Goal: Transaction & Acquisition: Download file/media

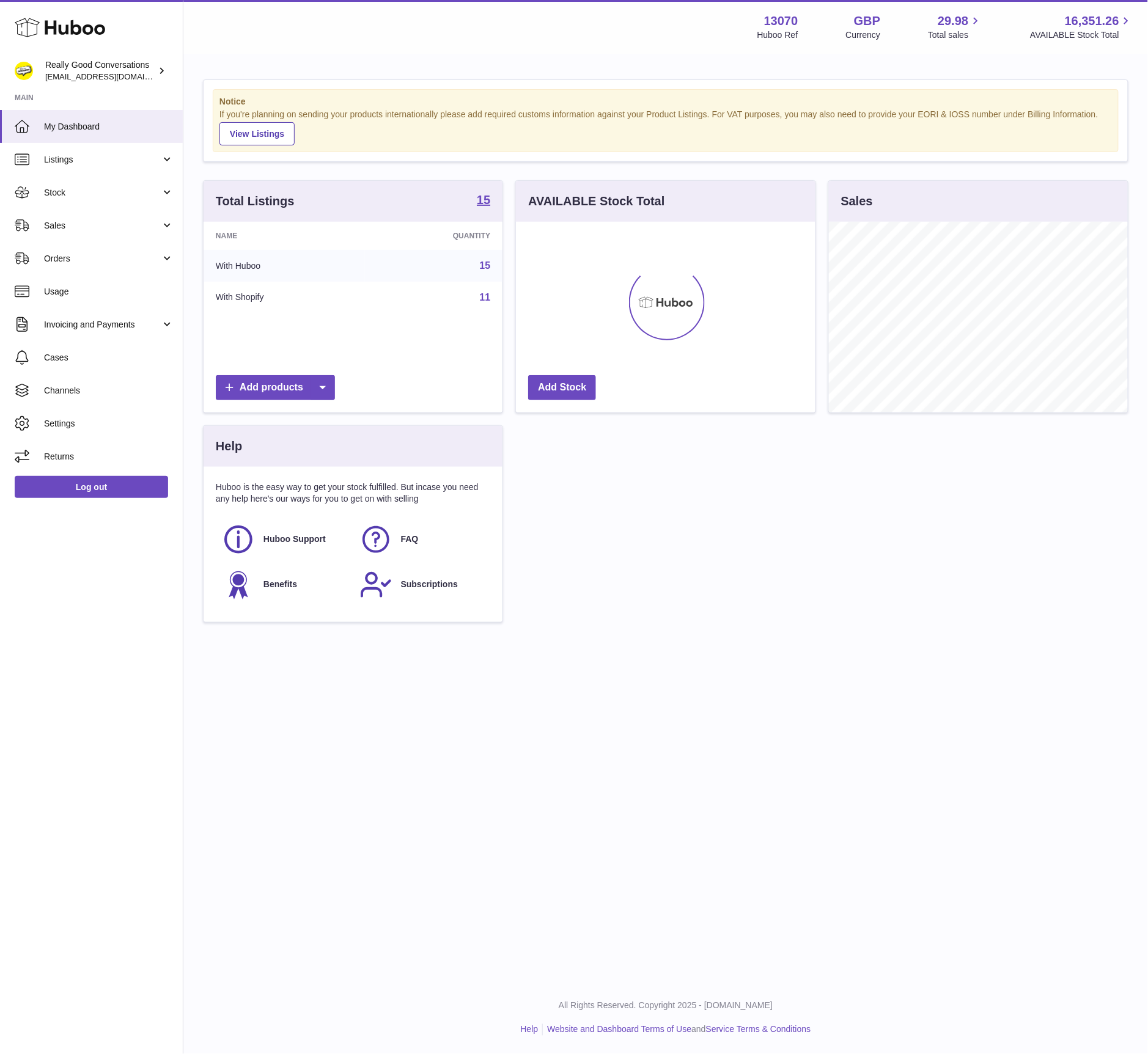
scroll to position [191, 298]
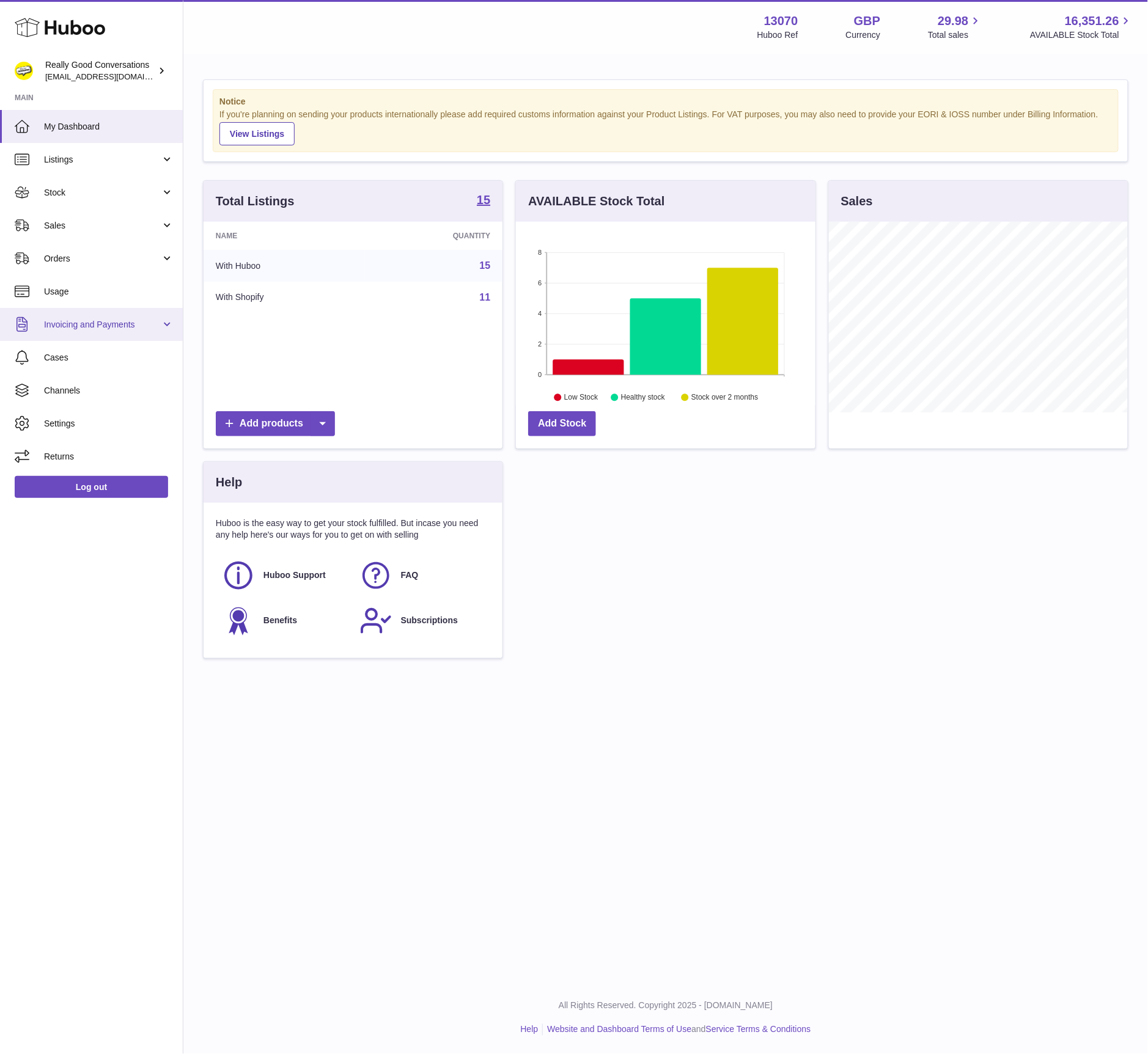
click at [117, 312] on link "Invoicing and Payments" at bounding box center [91, 324] width 183 height 33
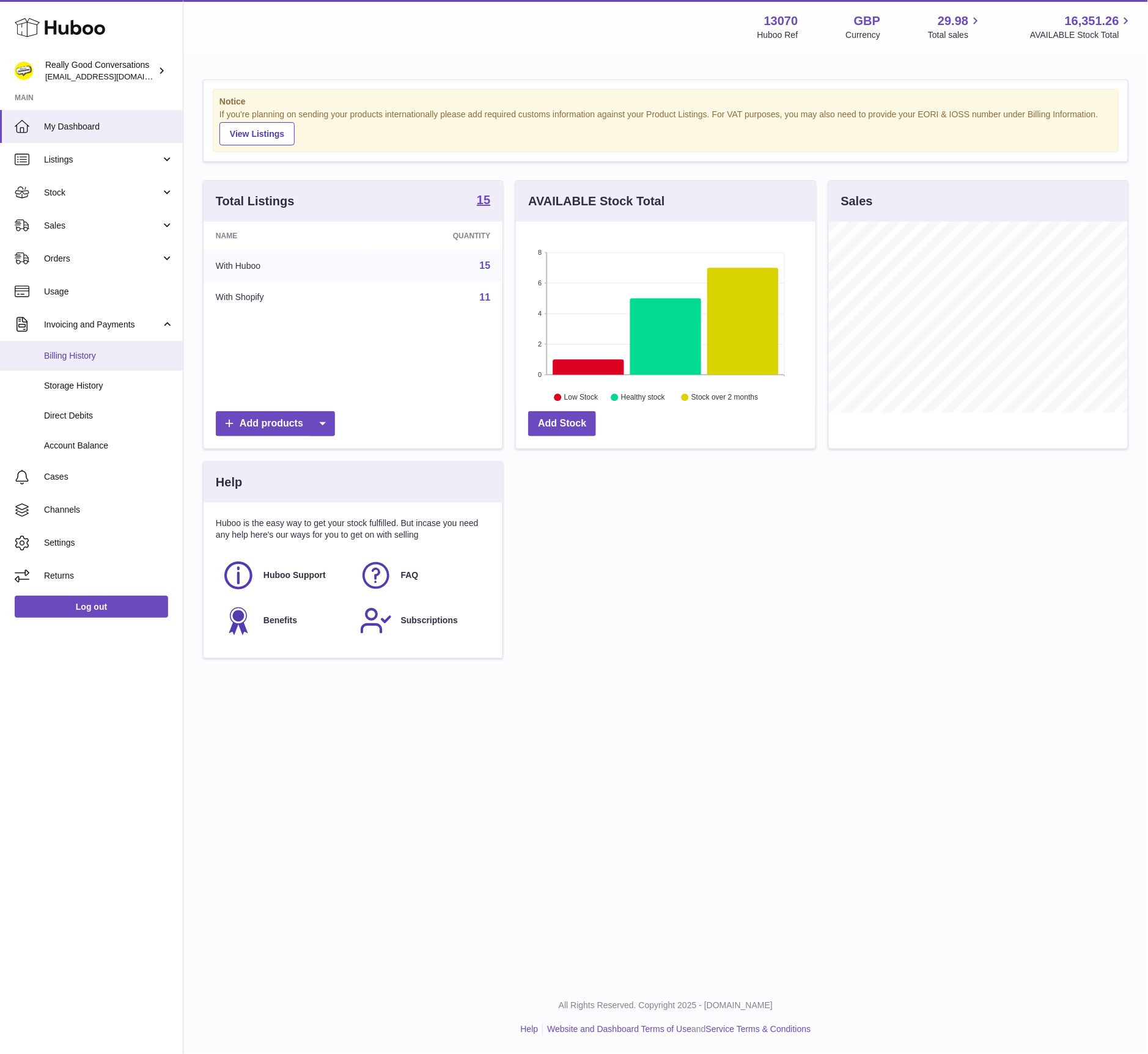
click at [96, 357] on span "Billing History" at bounding box center [109, 356] width 130 height 11
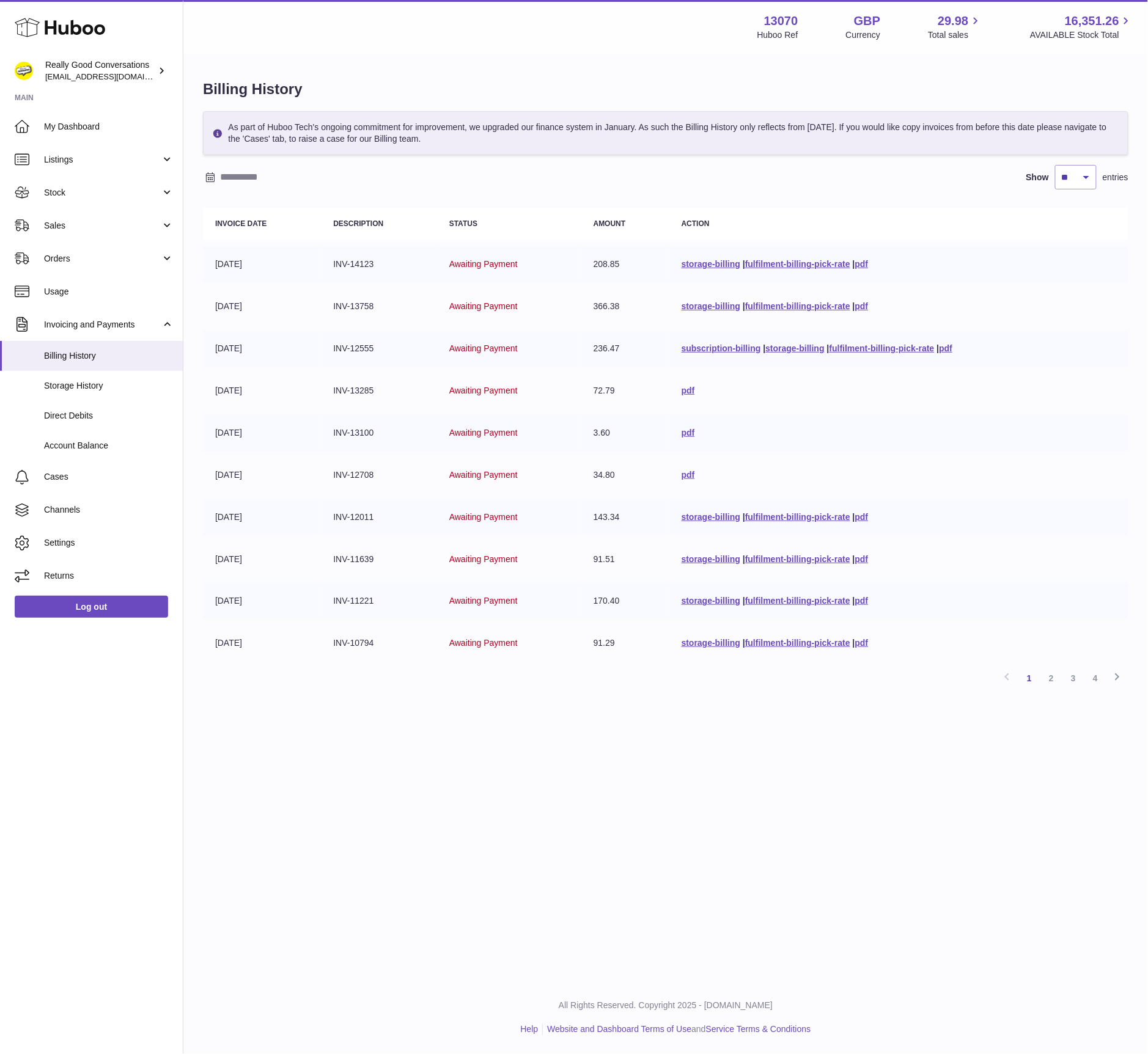
click at [1081, 161] on div "As part of Huboo Tech's ongoing commitment for improvement, we upgraded our fin…" at bounding box center [666, 400] width 925 height 578
click at [1076, 169] on select "** ** ** ***" at bounding box center [1076, 177] width 42 height 25
select select "***"
click at [1055, 165] on select "** ** ** ***" at bounding box center [1076, 177] width 42 height 25
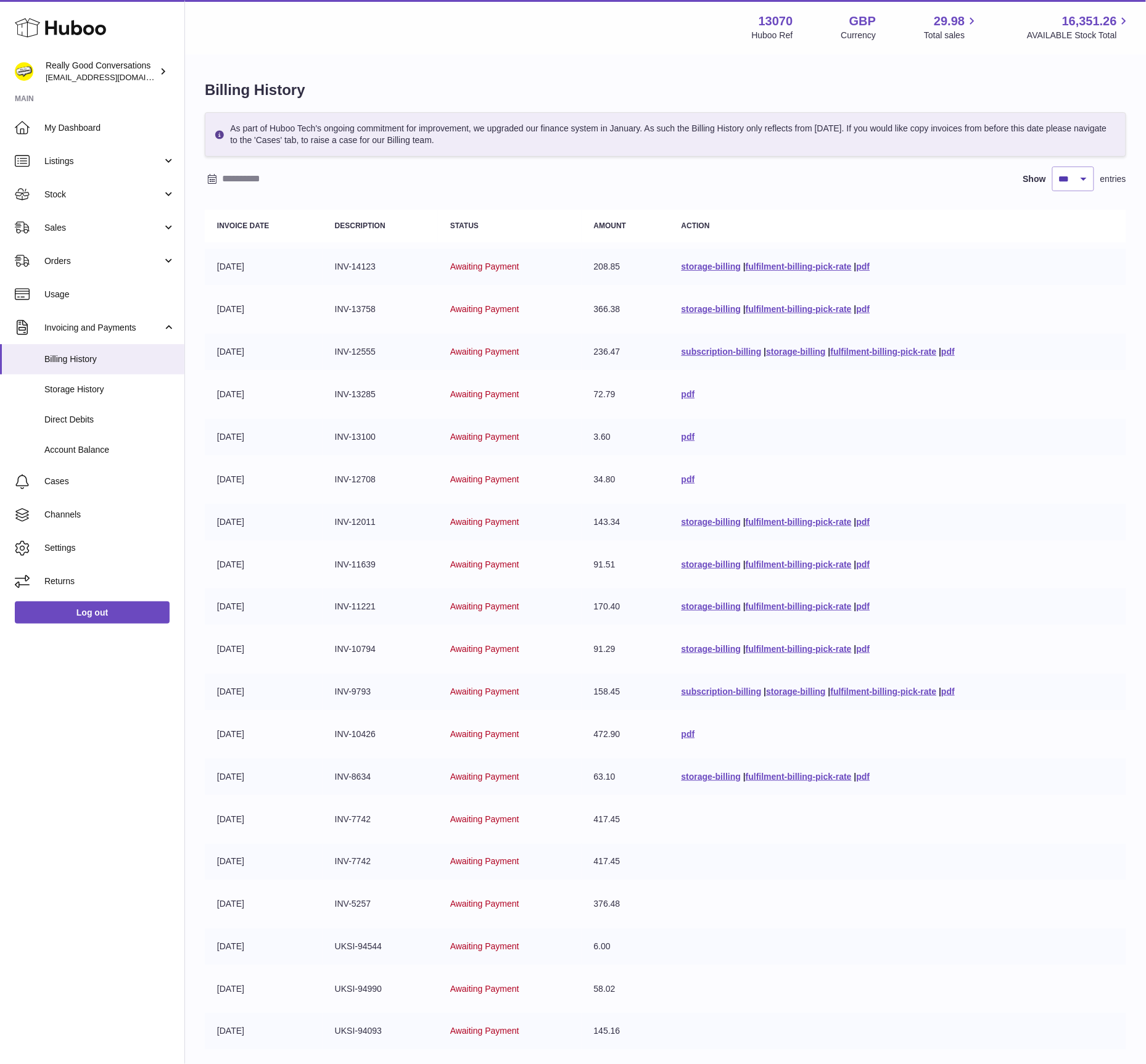
click at [1115, 291] on td "storage-billing | fulfilment-billing-pick-rate | pdf" at bounding box center [897, 309] width 457 height 37
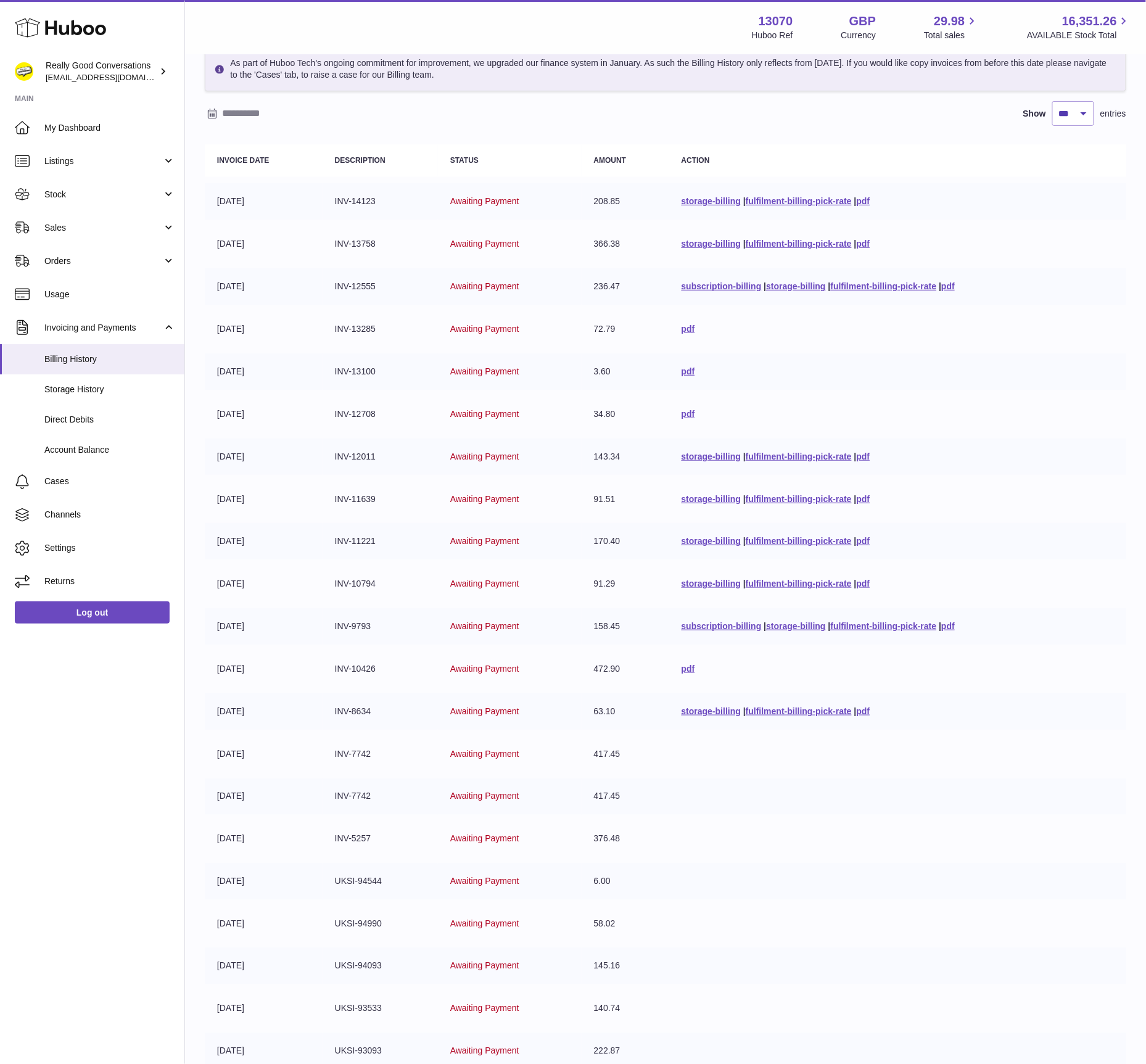
scroll to position [65, 0]
click at [674, 121] on div "Show ** ** ** *** entries" at bounding box center [666, 114] width 921 height 25
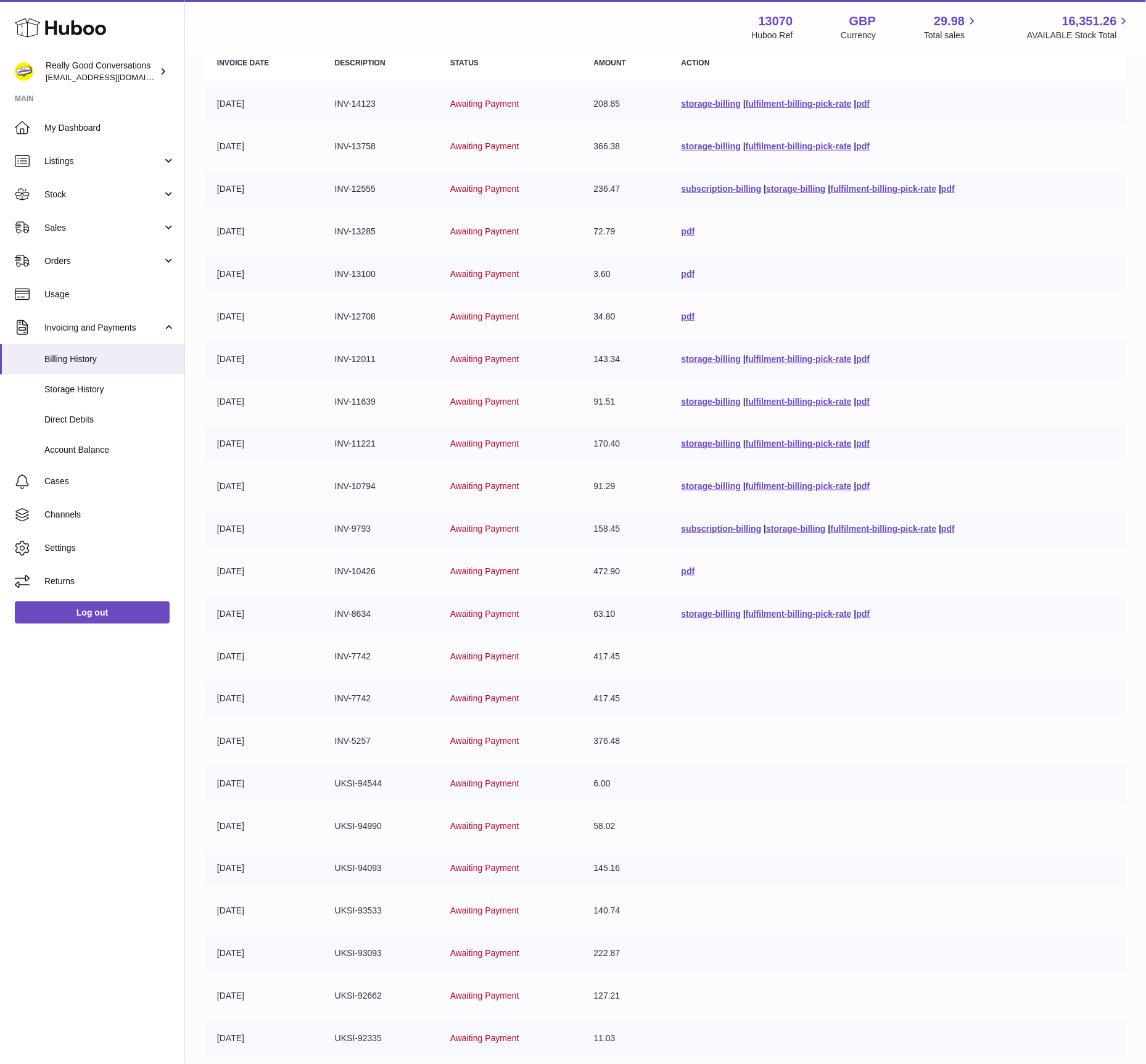
scroll to position [169, 0]
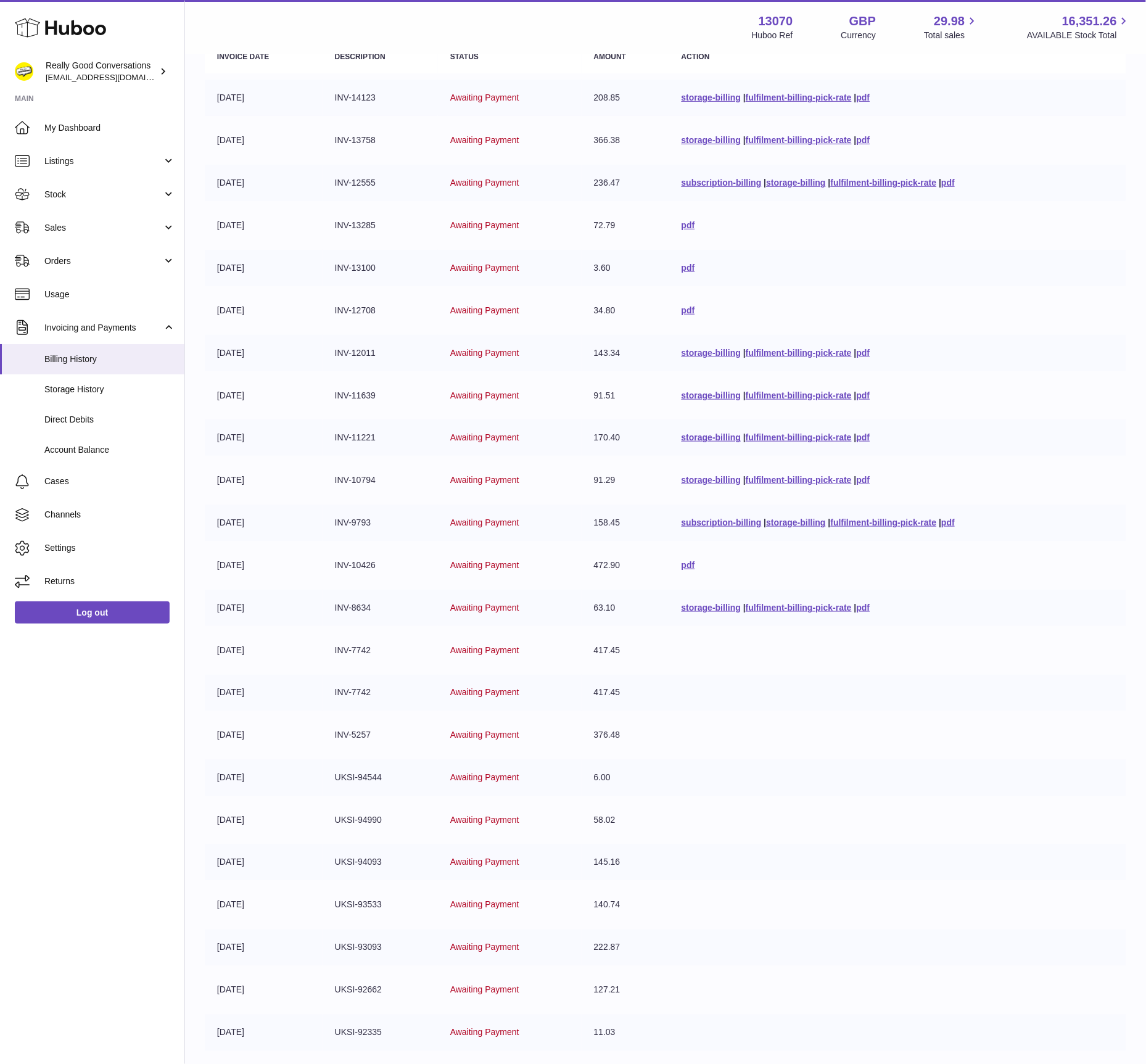
click at [626, 358] on td "143.34" at bounding box center [626, 353] width 87 height 37
click at [263, 355] on td "28-07-2025" at bounding box center [264, 353] width 118 height 37
drag, startPoint x: 231, startPoint y: 354, endPoint x: 297, endPoint y: 364, distance: 66.8
click at [297, 364] on td "28-07-2025" at bounding box center [264, 353] width 118 height 37
click at [291, 368] on table "Invoice Date Description Status Amount Action 18-08-2025 INV-14123 Awaiting Pay…" at bounding box center [666, 758] width 921 height 1448
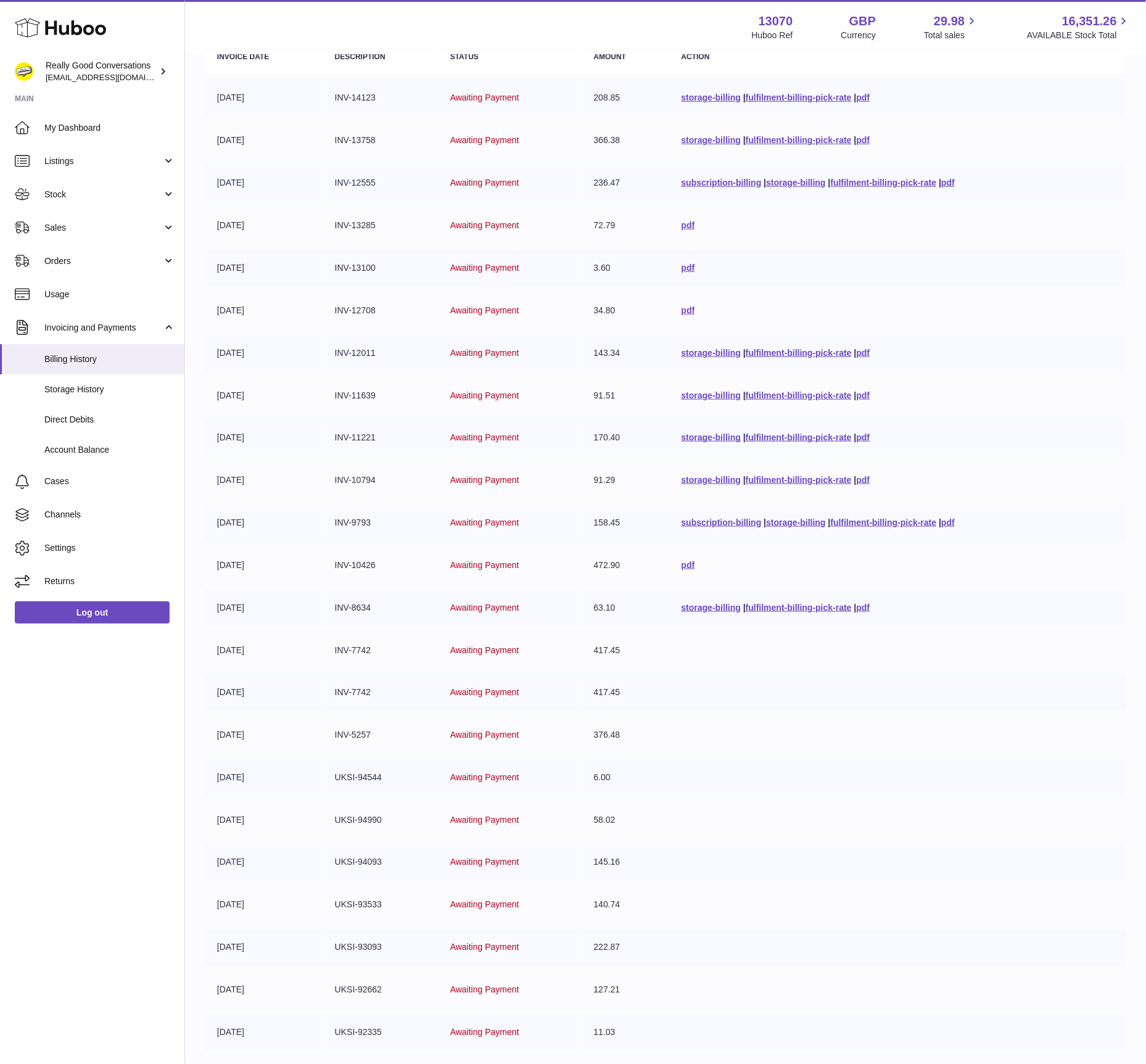
click at [450, 434] on span "Awaiting Payment" at bounding box center [485, 437] width 70 height 10
click at [390, 378] on td "INV-11639" at bounding box center [380, 396] width 115 height 37
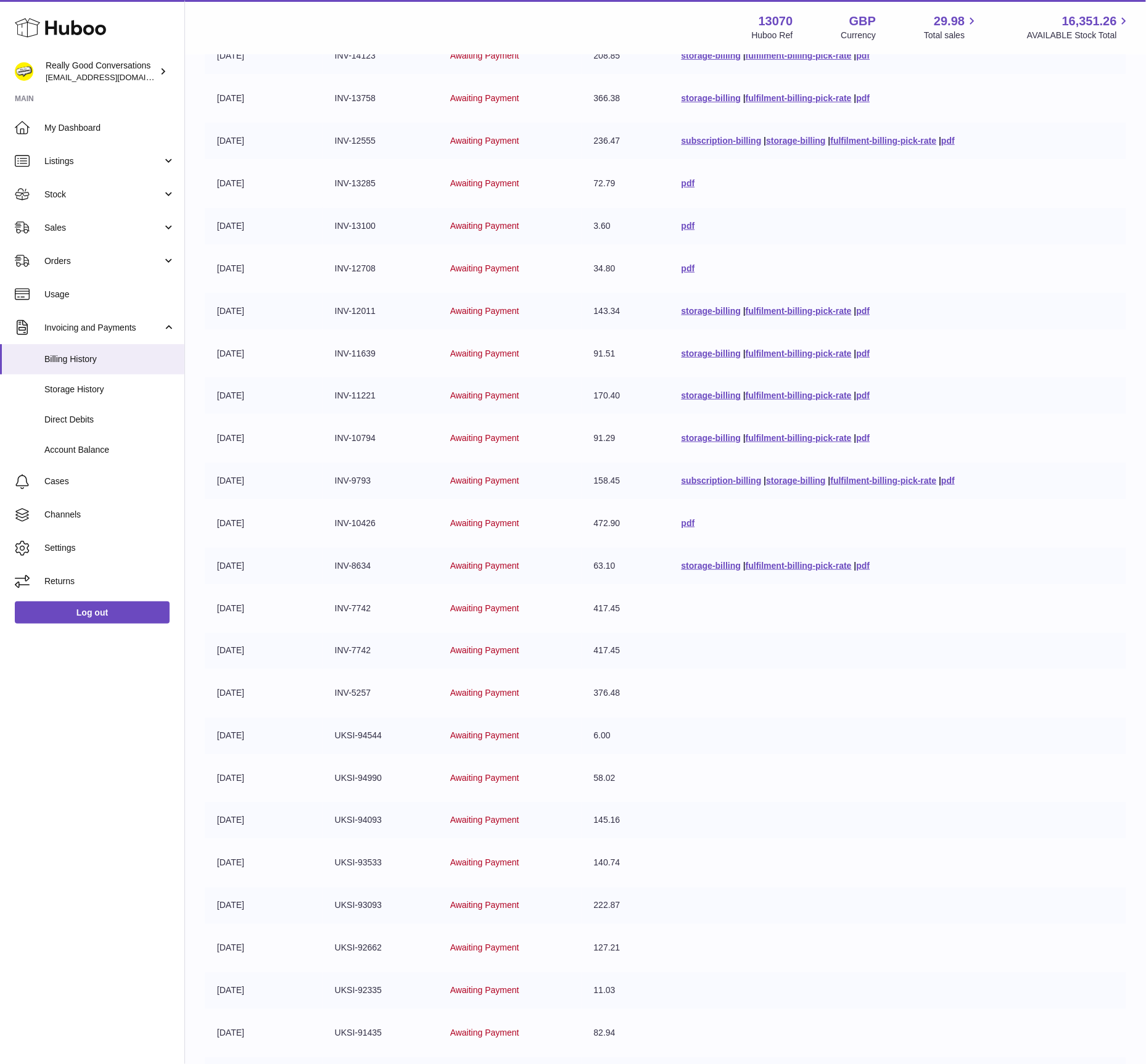
scroll to position [213, 0]
click at [582, 418] on td "91.29" at bounding box center [626, 436] width 87 height 37
click at [566, 337] on td "Awaiting Payment" at bounding box center [509, 351] width 143 height 37
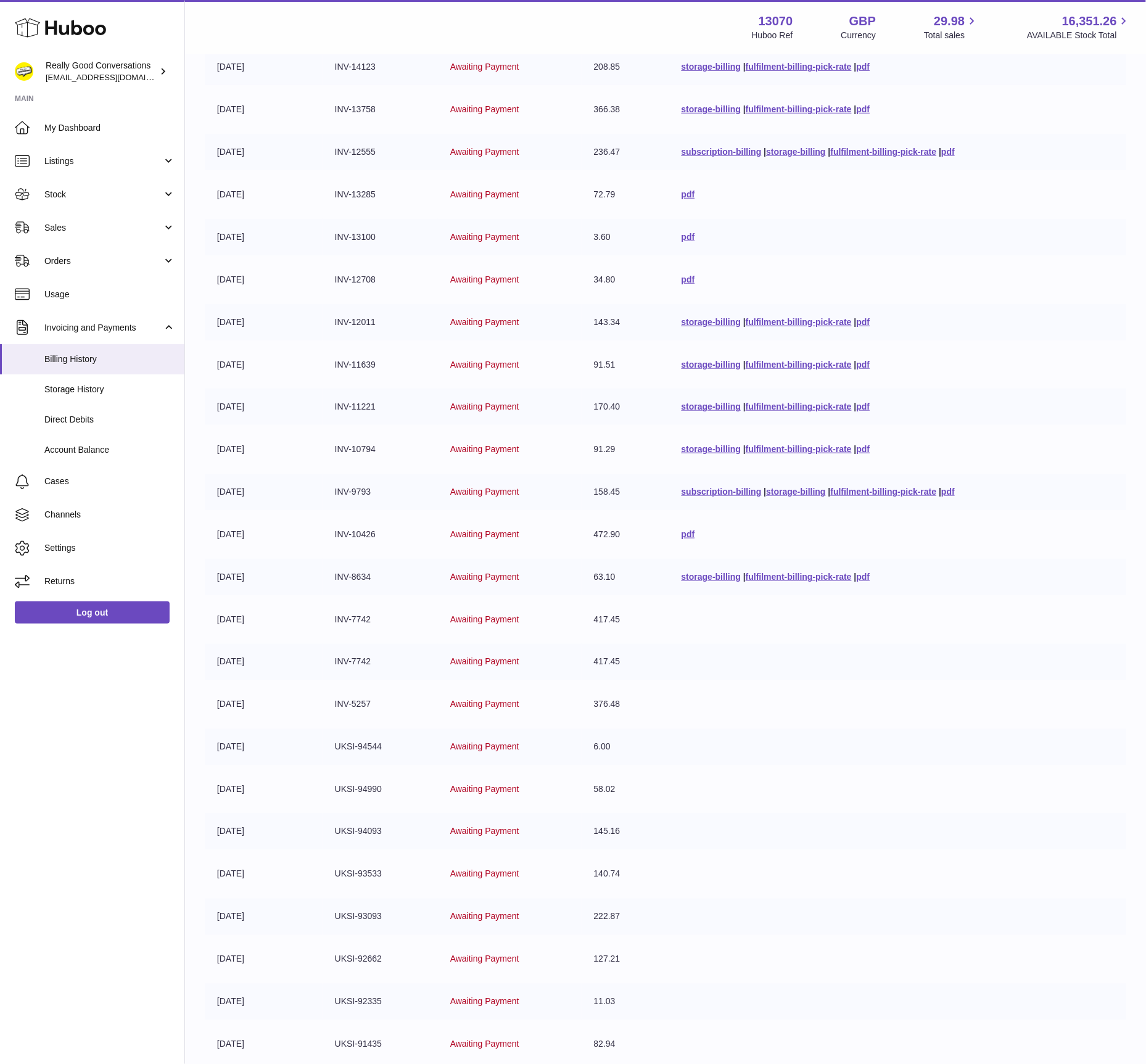
scroll to position [195, 0]
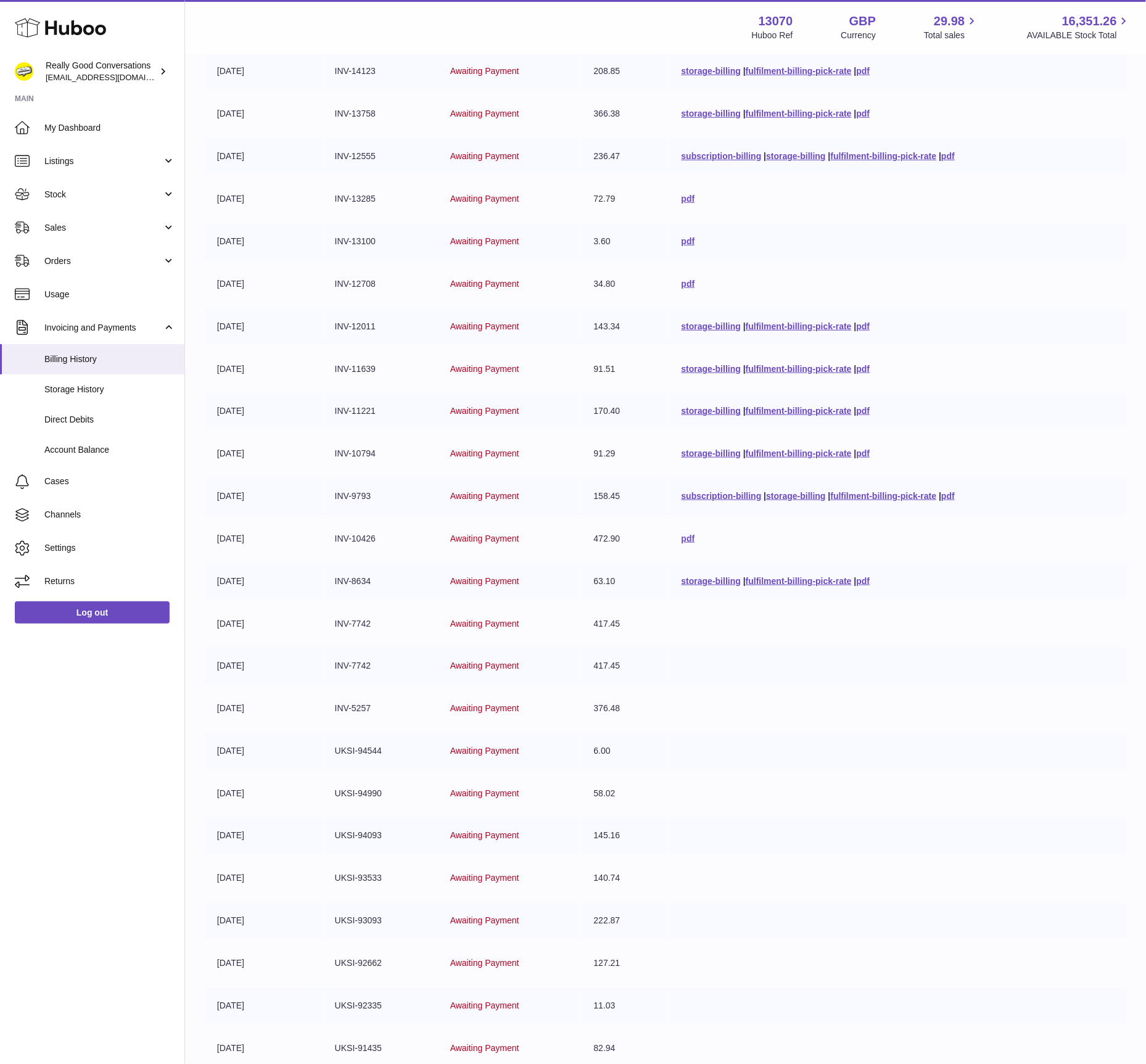
click at [295, 354] on td "[DATE]" at bounding box center [264, 369] width 118 height 37
drag, startPoint x: 320, startPoint y: 464, endPoint x: 627, endPoint y: 460, distance: 307.0
click at [627, 460] on tr "07-07-2025 INV-10794 Awaiting Payment 91.29 storage-billing | fulfilment-billin…" at bounding box center [666, 454] width 921 height 37
click at [460, 292] on td "Awaiting Payment" at bounding box center [509, 283] width 143 height 37
click at [132, 330] on span "Invoicing and Payments" at bounding box center [103, 327] width 118 height 12
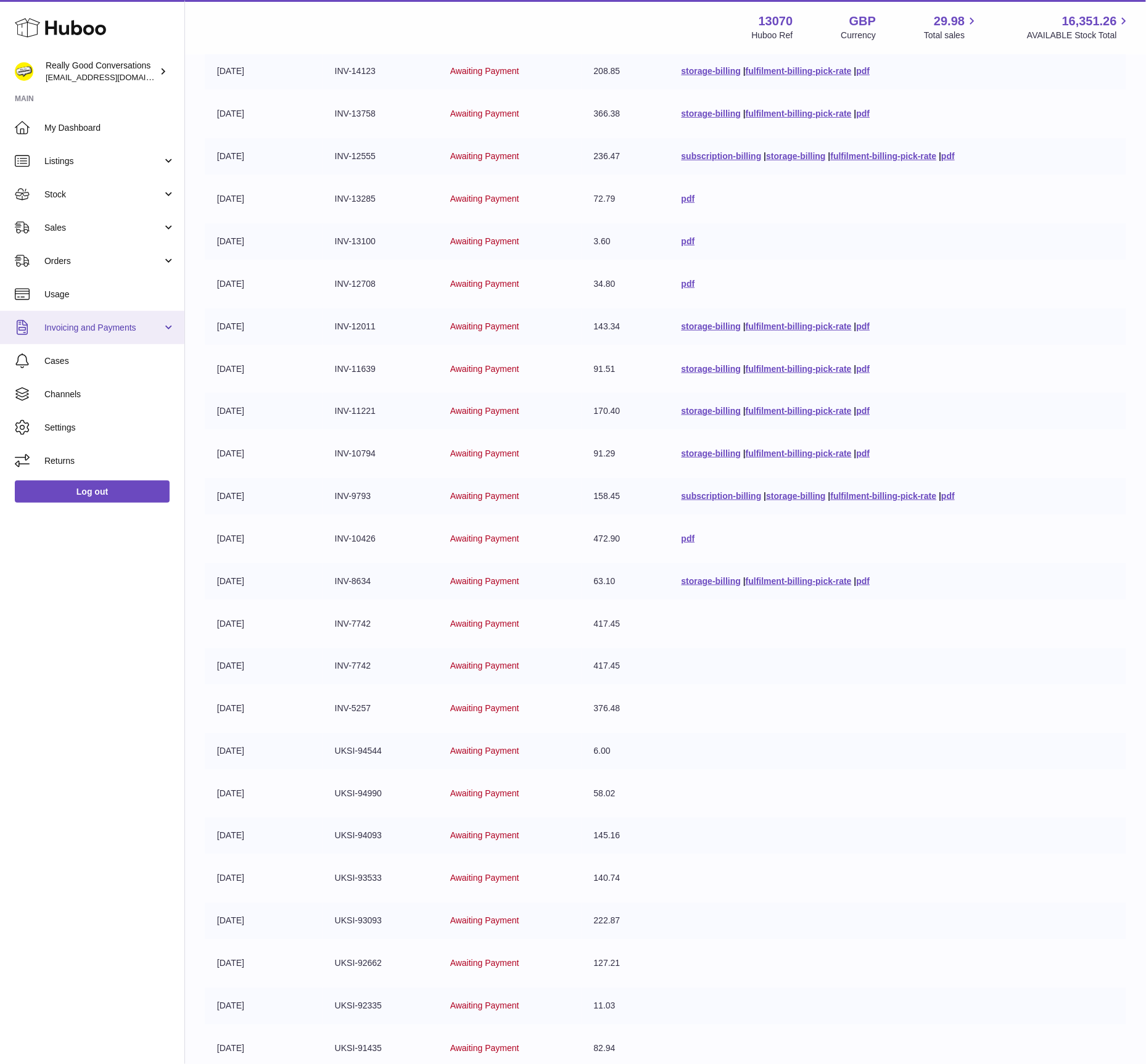
click at [132, 330] on span "Invoicing and Payments" at bounding box center [103, 327] width 118 height 12
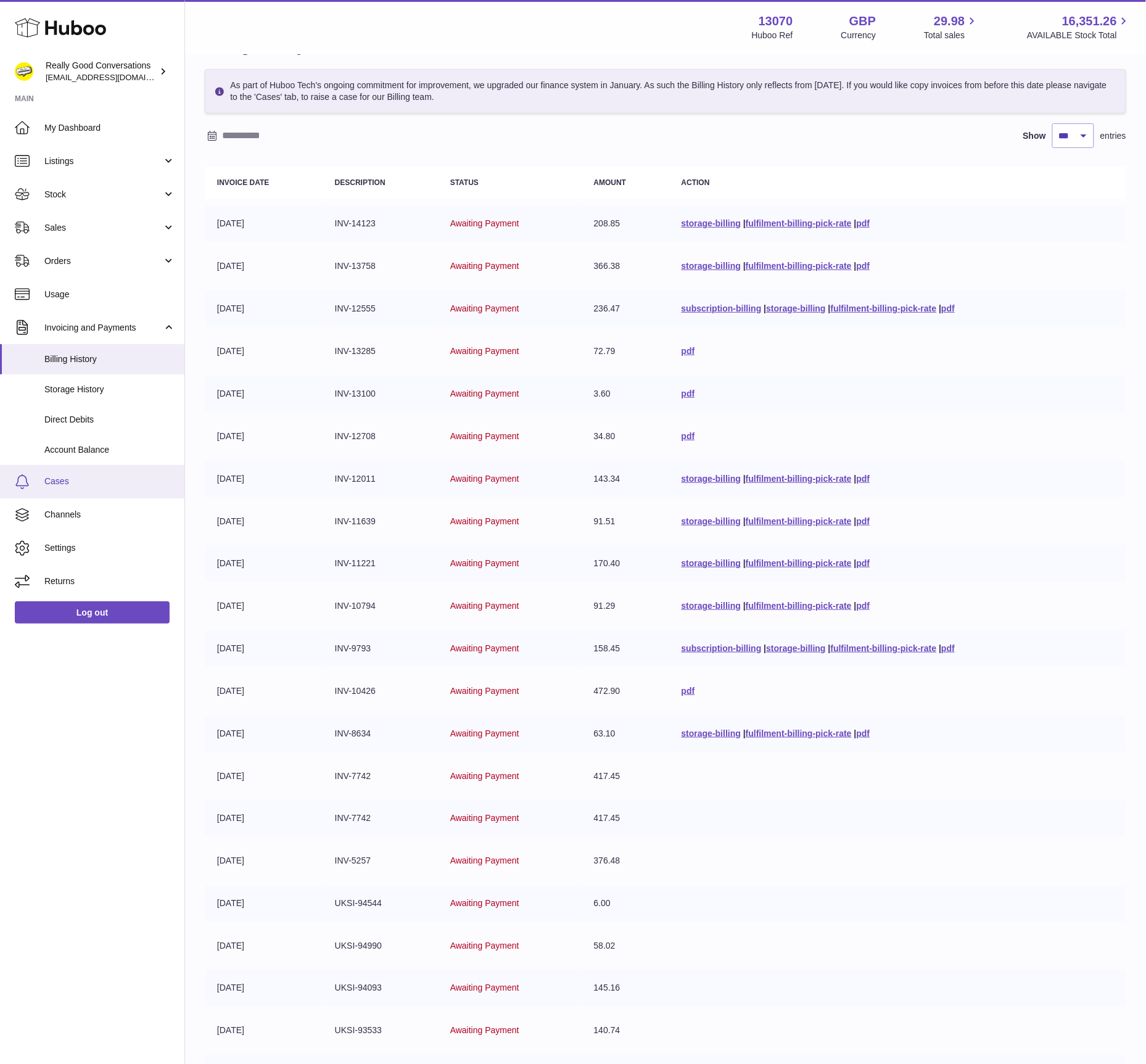
scroll to position [0, 0]
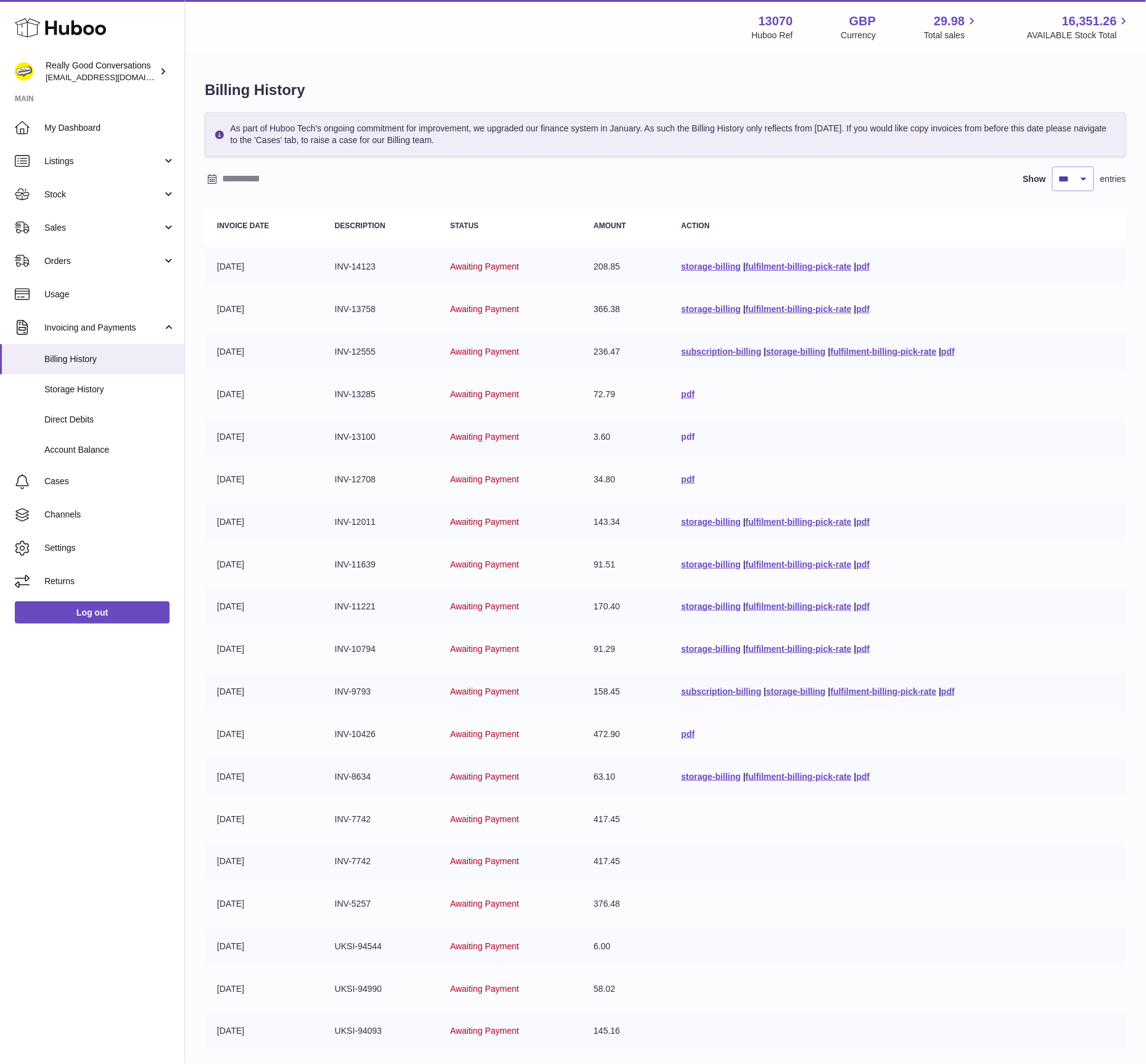
click at [682, 436] on link "pdf" at bounding box center [688, 437] width 13 height 10
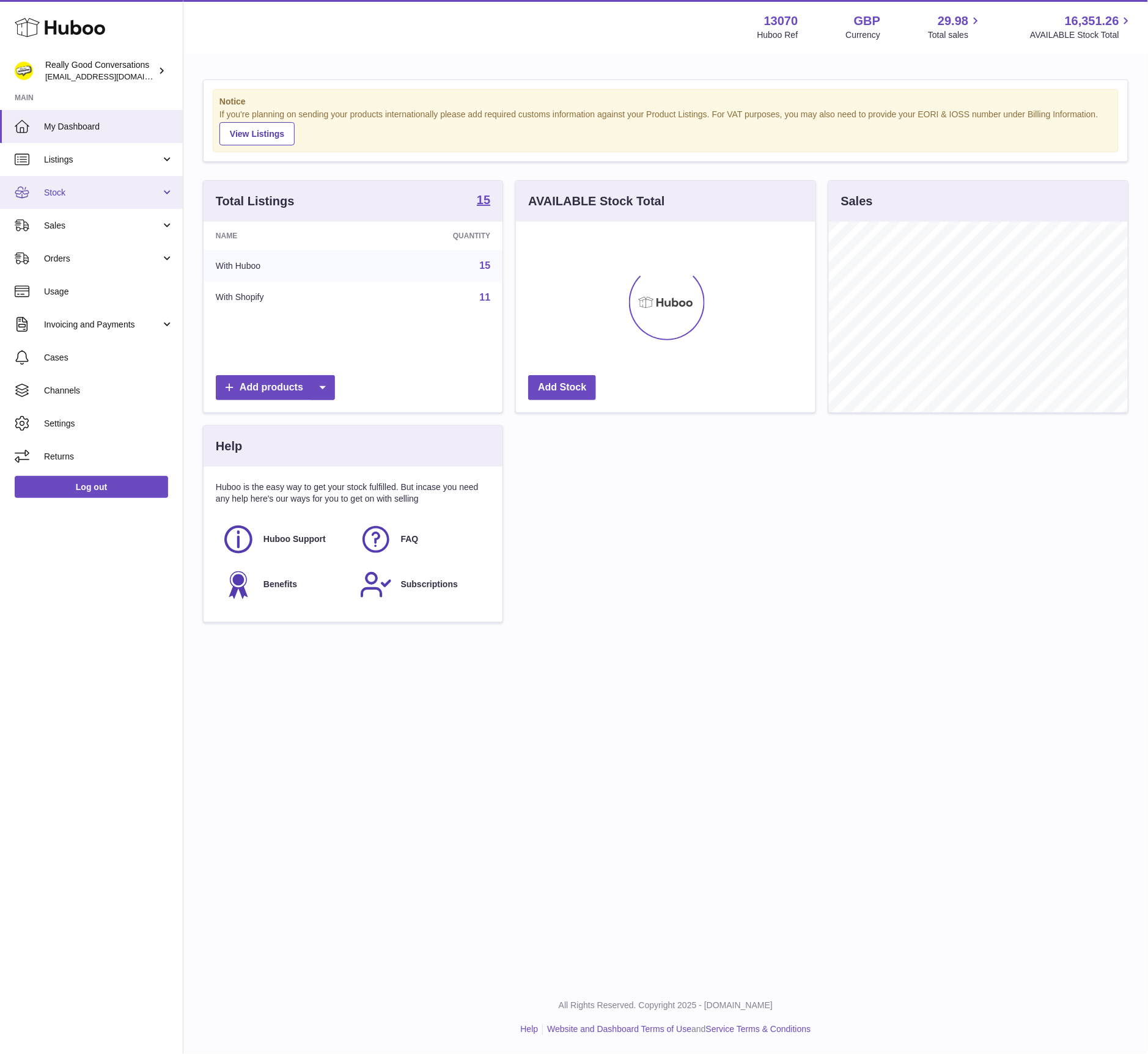
scroll to position [191, 298]
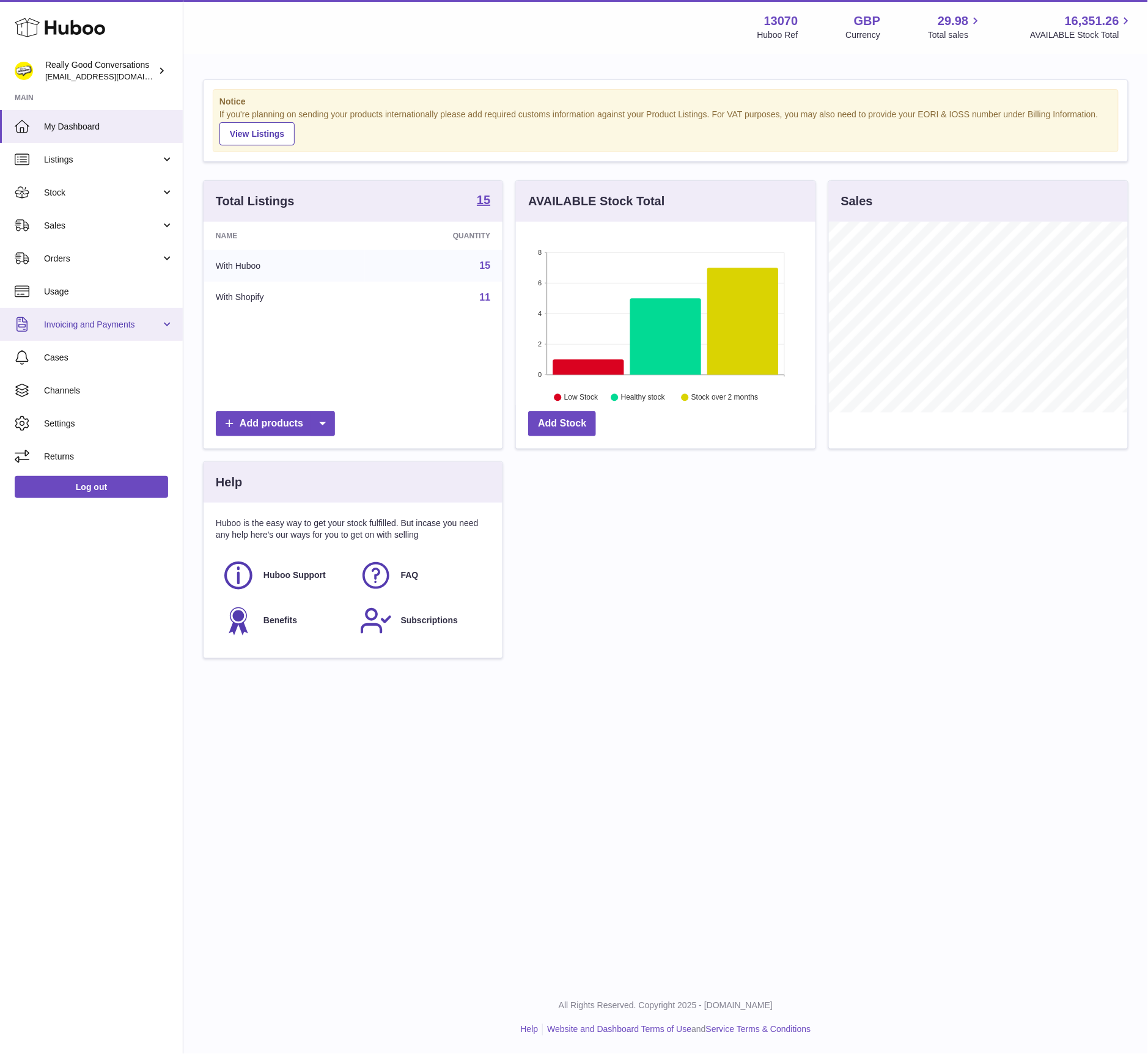
click at [103, 320] on span "Invoicing and Payments" at bounding box center [102, 324] width 117 height 11
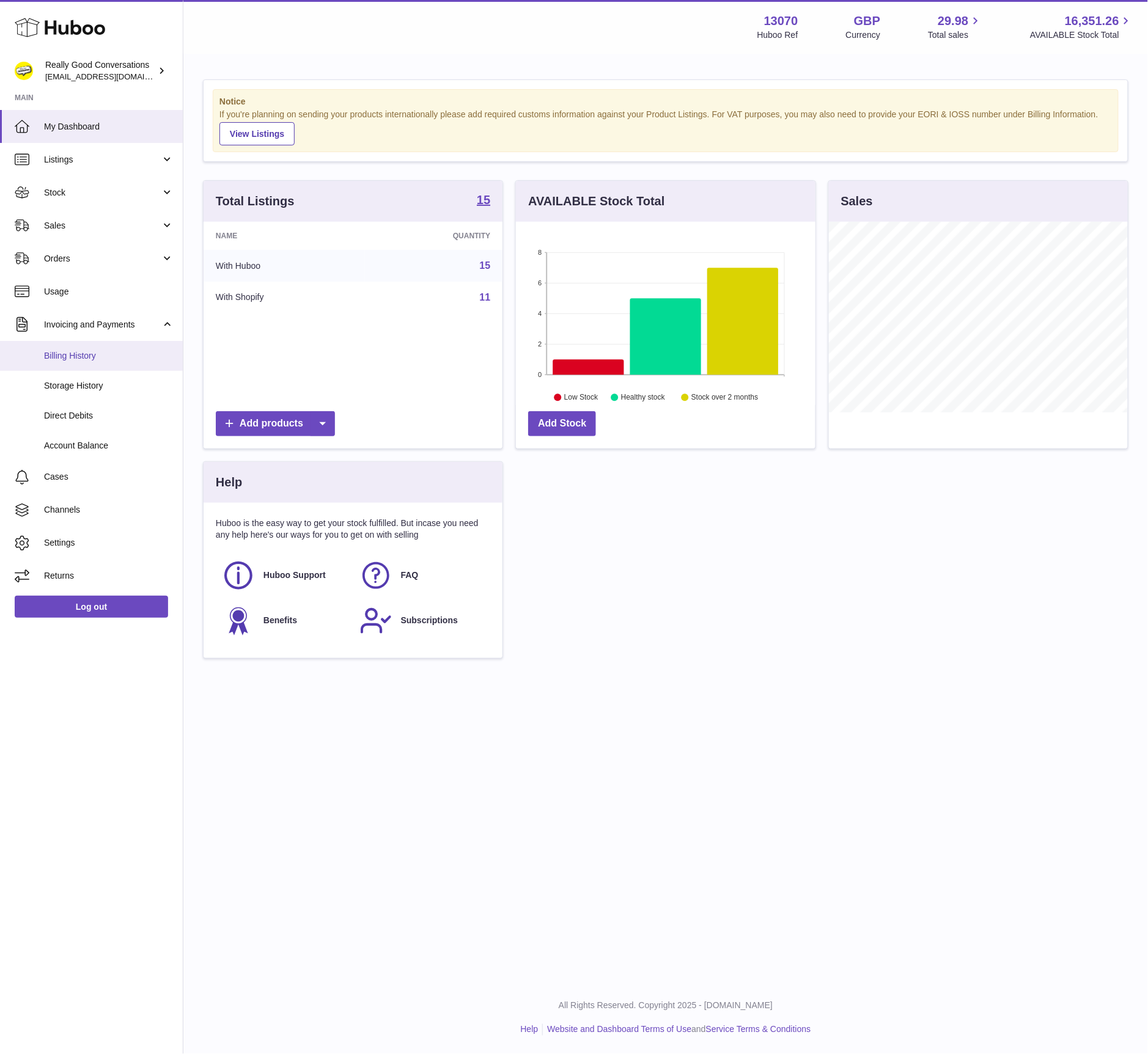
click at [85, 346] on link "Billing History" at bounding box center [91, 356] width 183 height 30
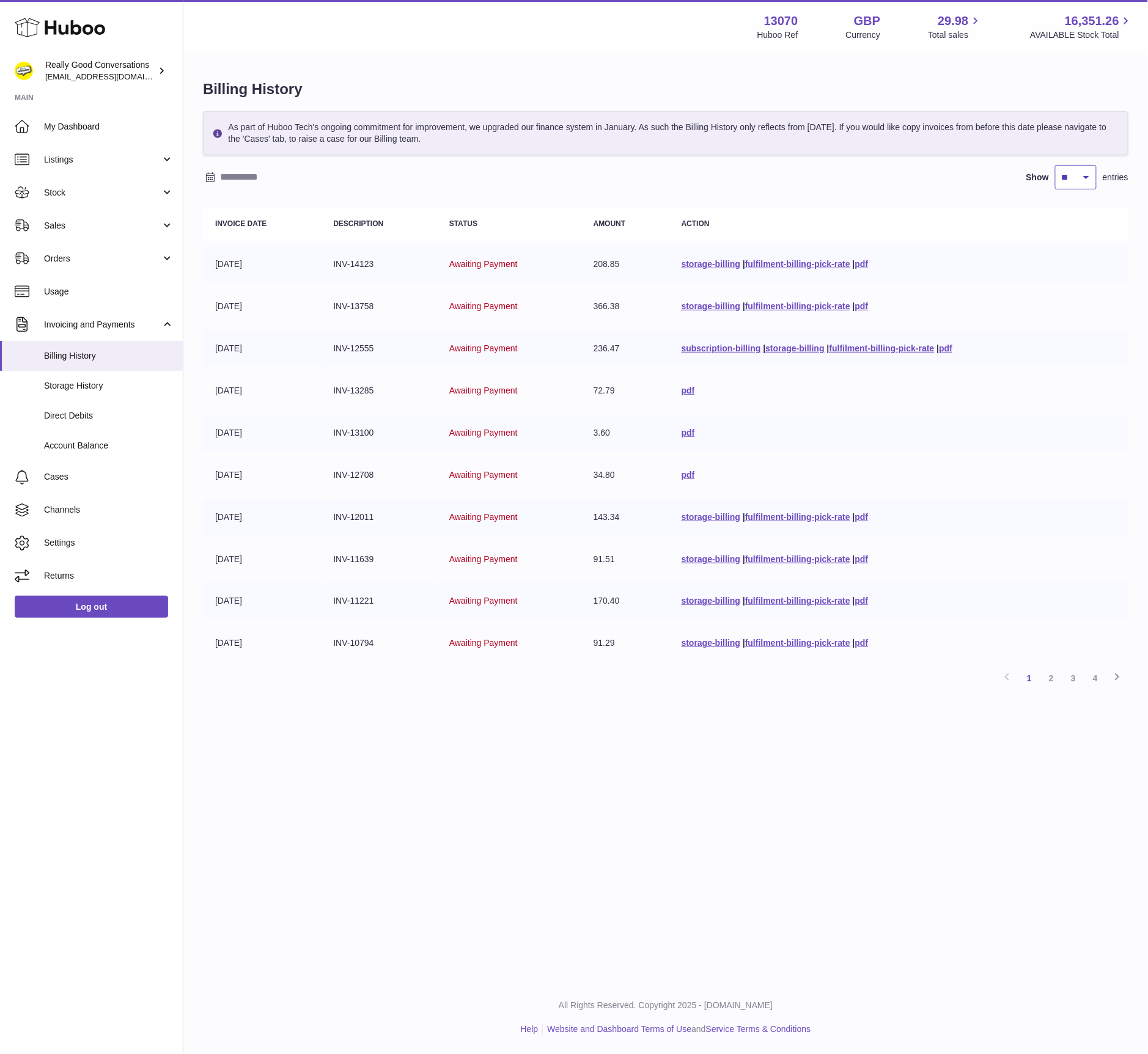
click at [1060, 178] on select "** ** ** ***" at bounding box center [1076, 177] width 42 height 25
select select "***"
click at [1055, 165] on select "** ** ** ***" at bounding box center [1076, 177] width 42 height 25
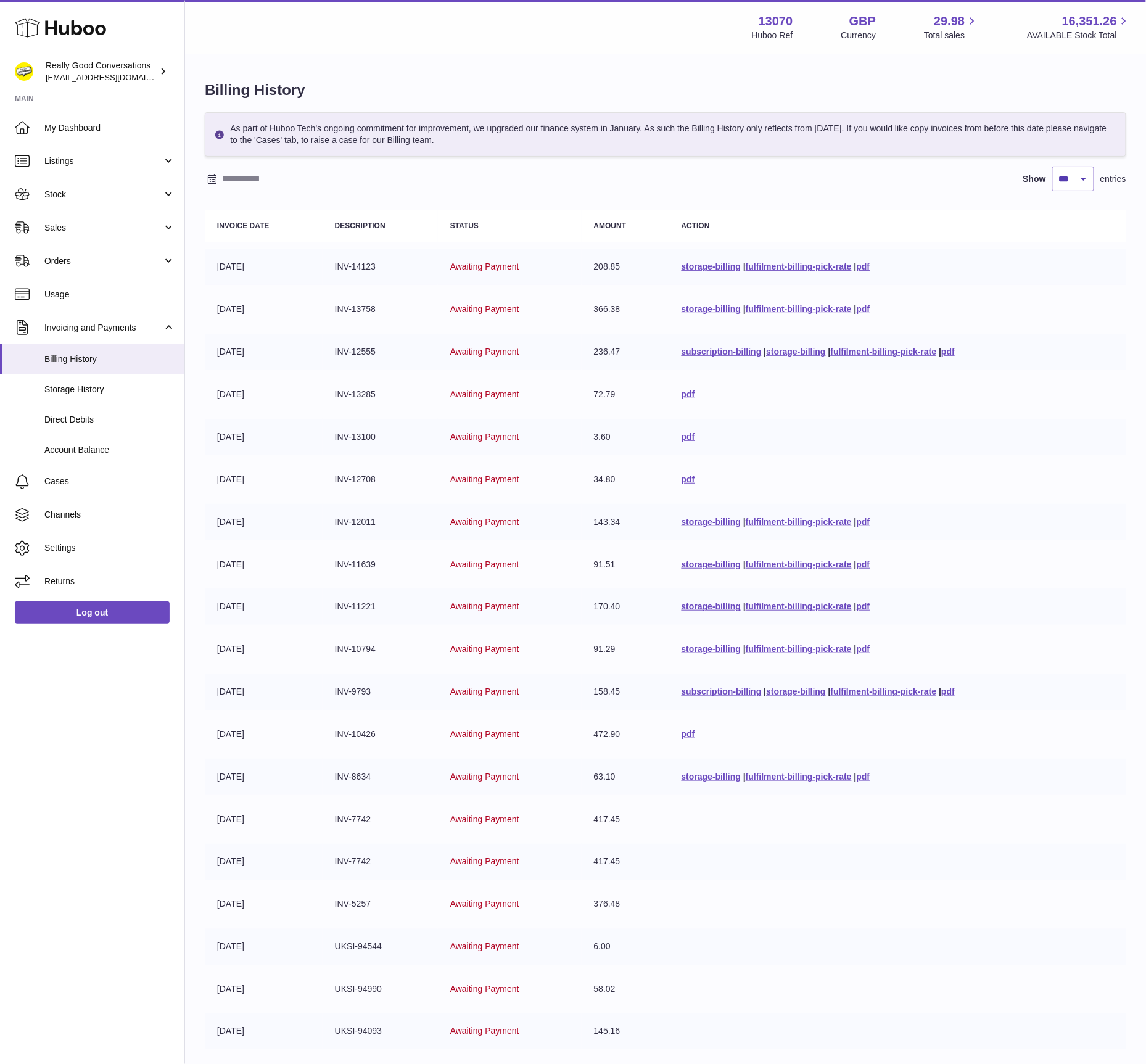
click at [596, 312] on td "366.38" at bounding box center [626, 309] width 87 height 37
click at [869, 313] on link "pdf" at bounding box center [863, 308] width 13 height 10
click at [954, 348] on link "pdf" at bounding box center [947, 351] width 13 height 10
click at [682, 392] on link "pdf" at bounding box center [688, 394] width 13 height 10
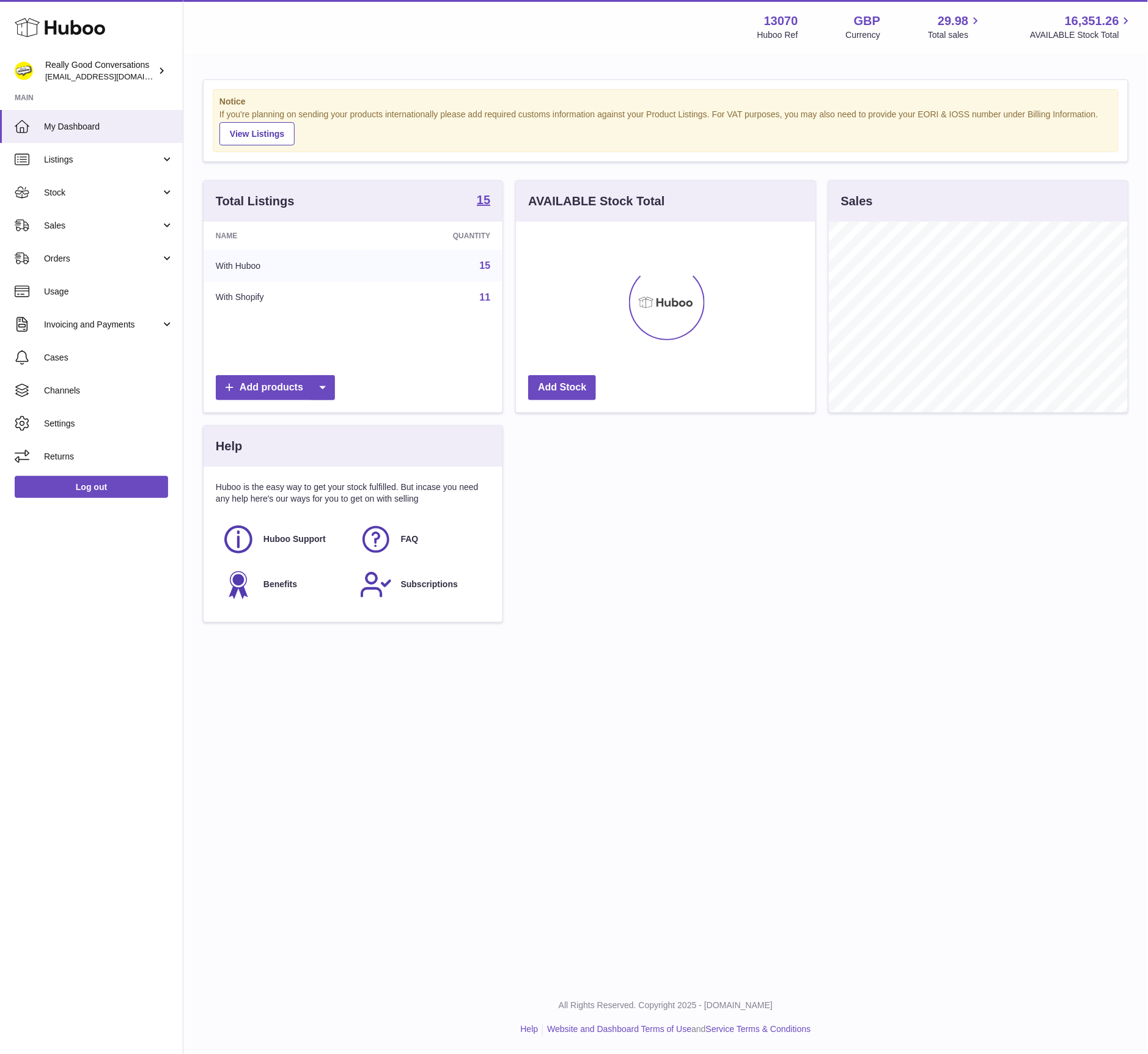
scroll to position [191, 298]
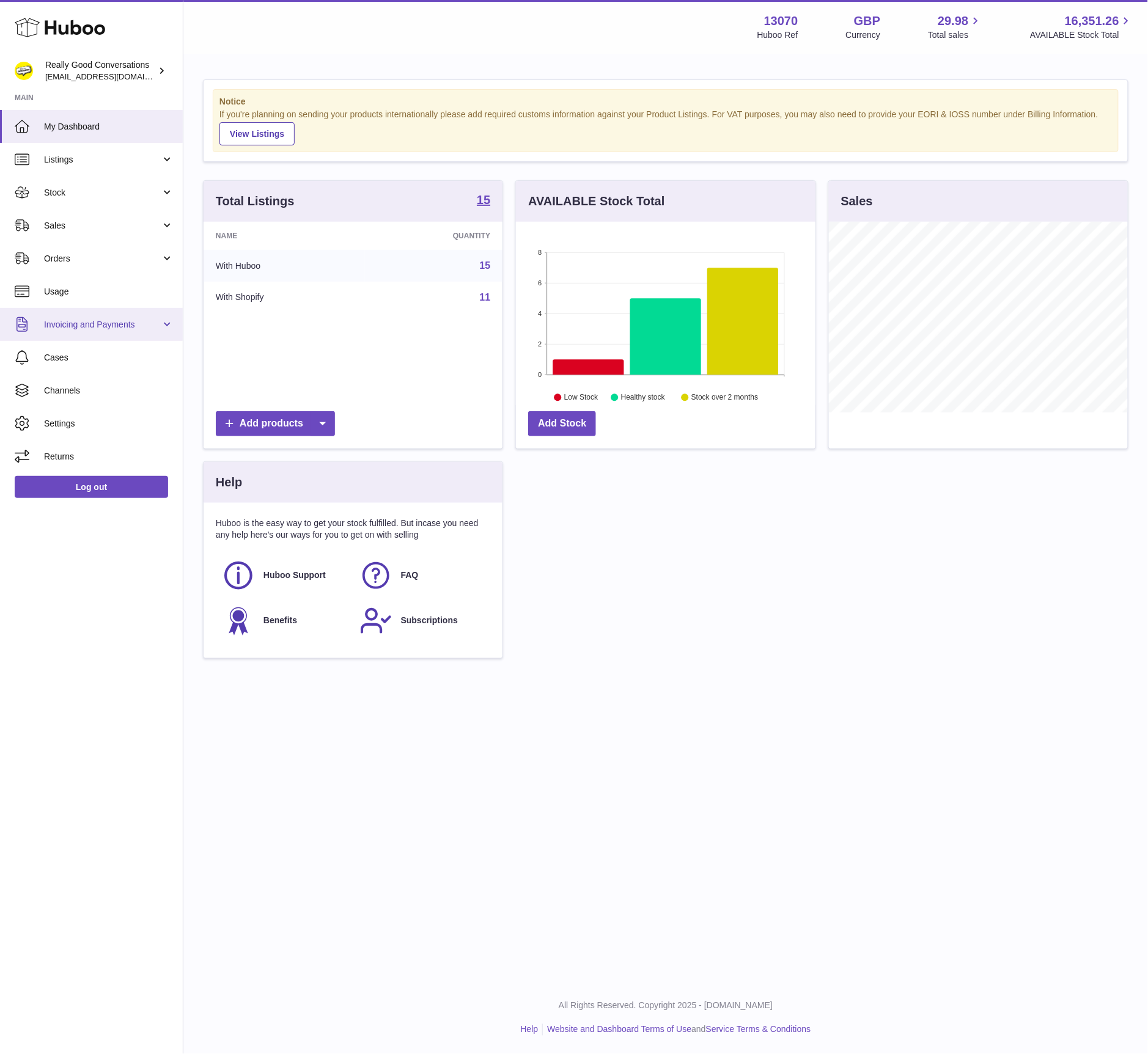
click at [102, 326] on span "Invoicing and Payments" at bounding box center [102, 324] width 117 height 11
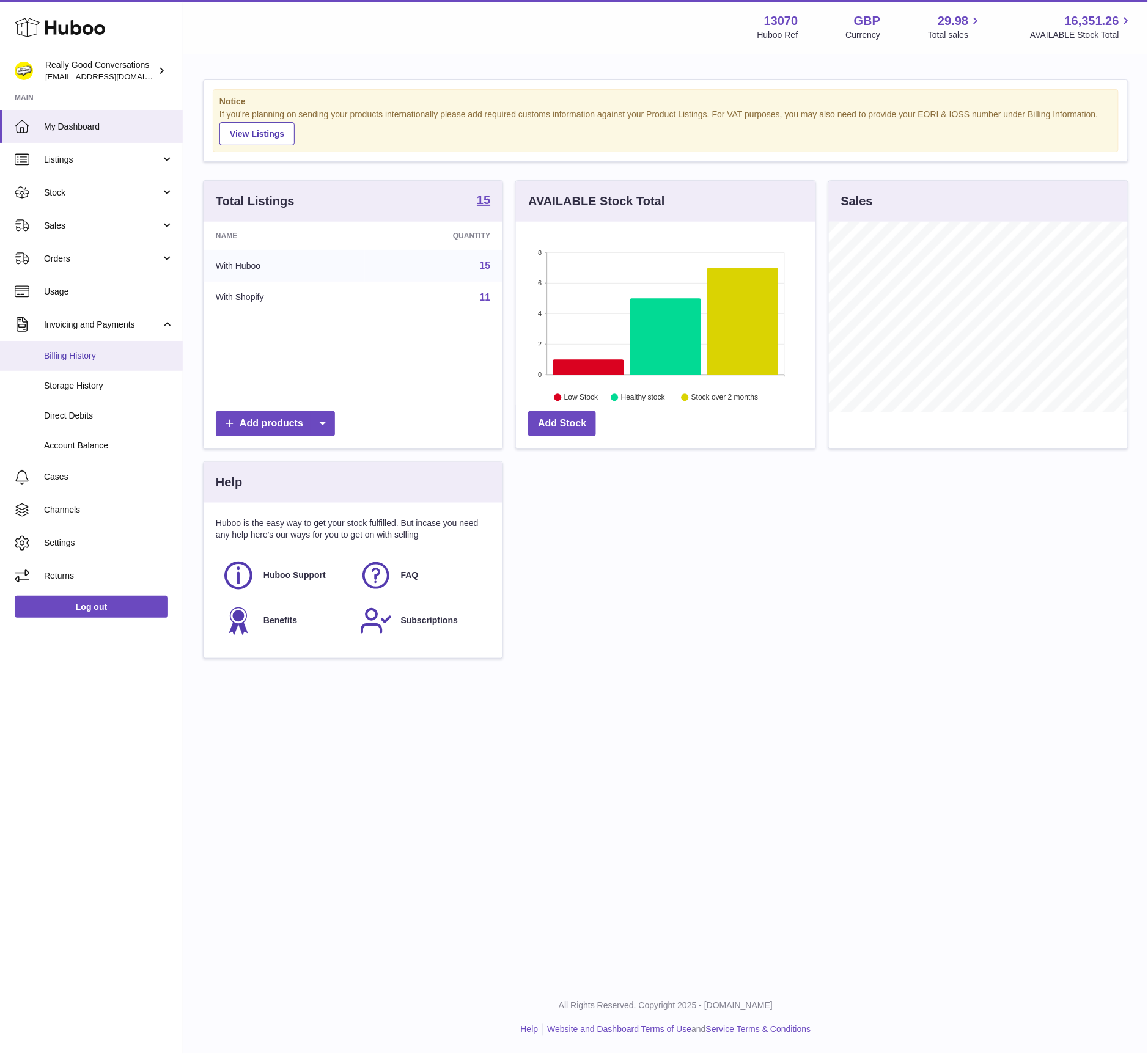
click at [94, 360] on span "Billing History" at bounding box center [109, 356] width 130 height 11
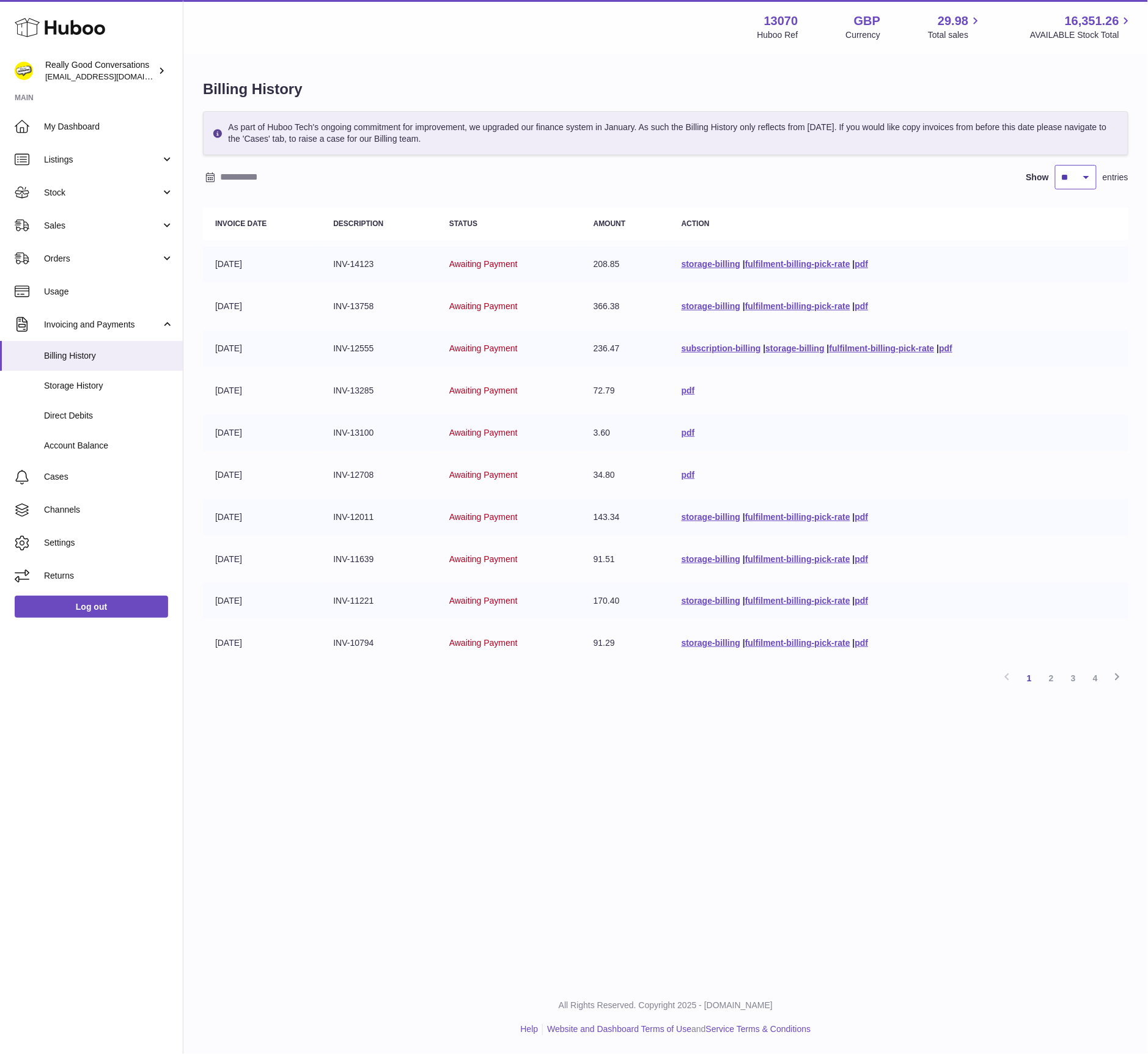
click at [1064, 174] on select "** ** ** ***" at bounding box center [1076, 177] width 42 height 25
select select "***"
click at [1055, 165] on select "** ** ** ***" at bounding box center [1076, 177] width 42 height 25
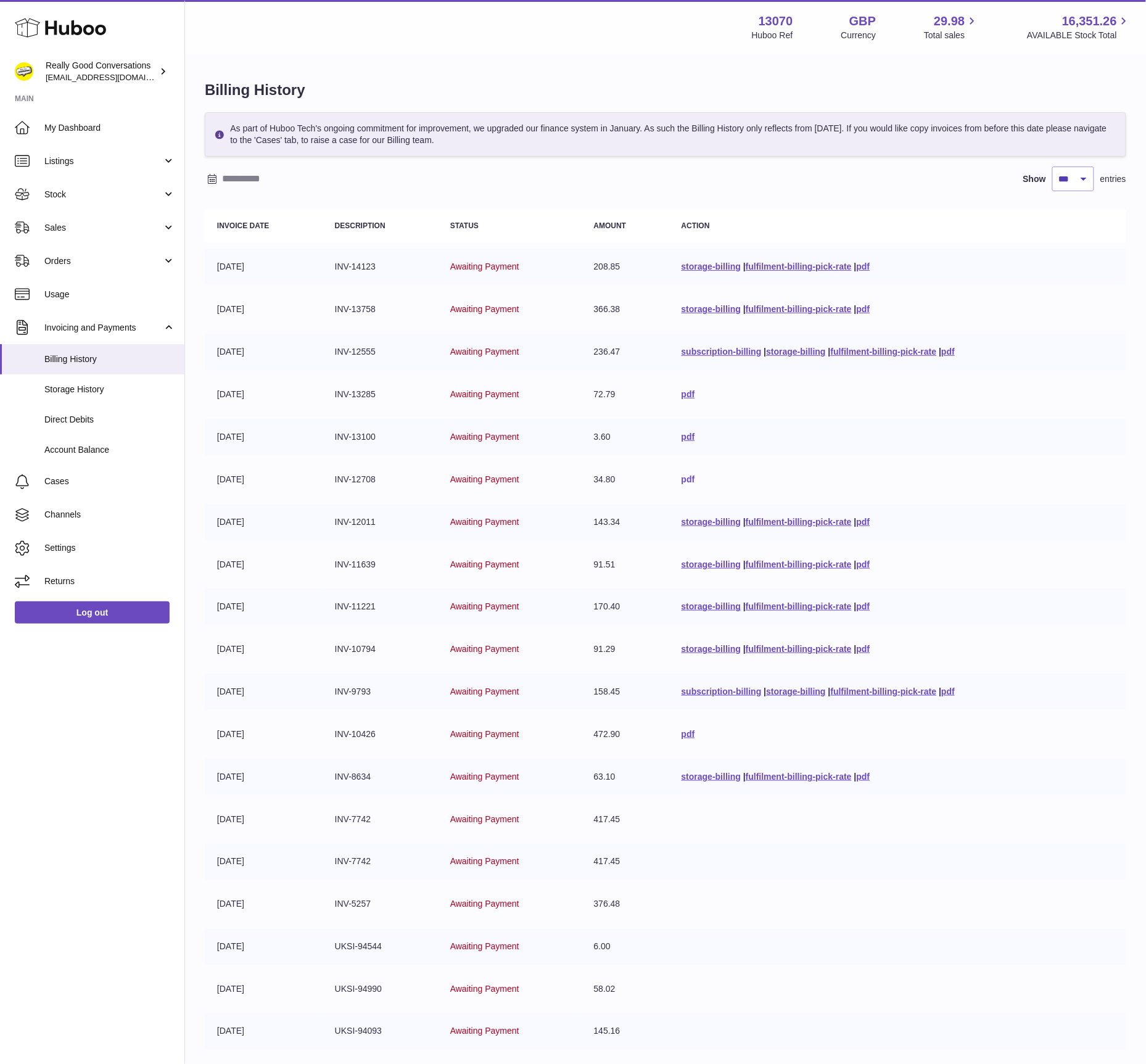
click at [682, 476] on link "pdf" at bounding box center [688, 479] width 13 height 10
click at [871, 520] on link "pdf" at bounding box center [863, 521] width 13 height 10
click at [867, 563] on link "pdf" at bounding box center [863, 564] width 13 height 10
click at [871, 602] on link "pdf" at bounding box center [863, 606] width 13 height 10
click at [871, 646] on link "pdf" at bounding box center [863, 649] width 13 height 10
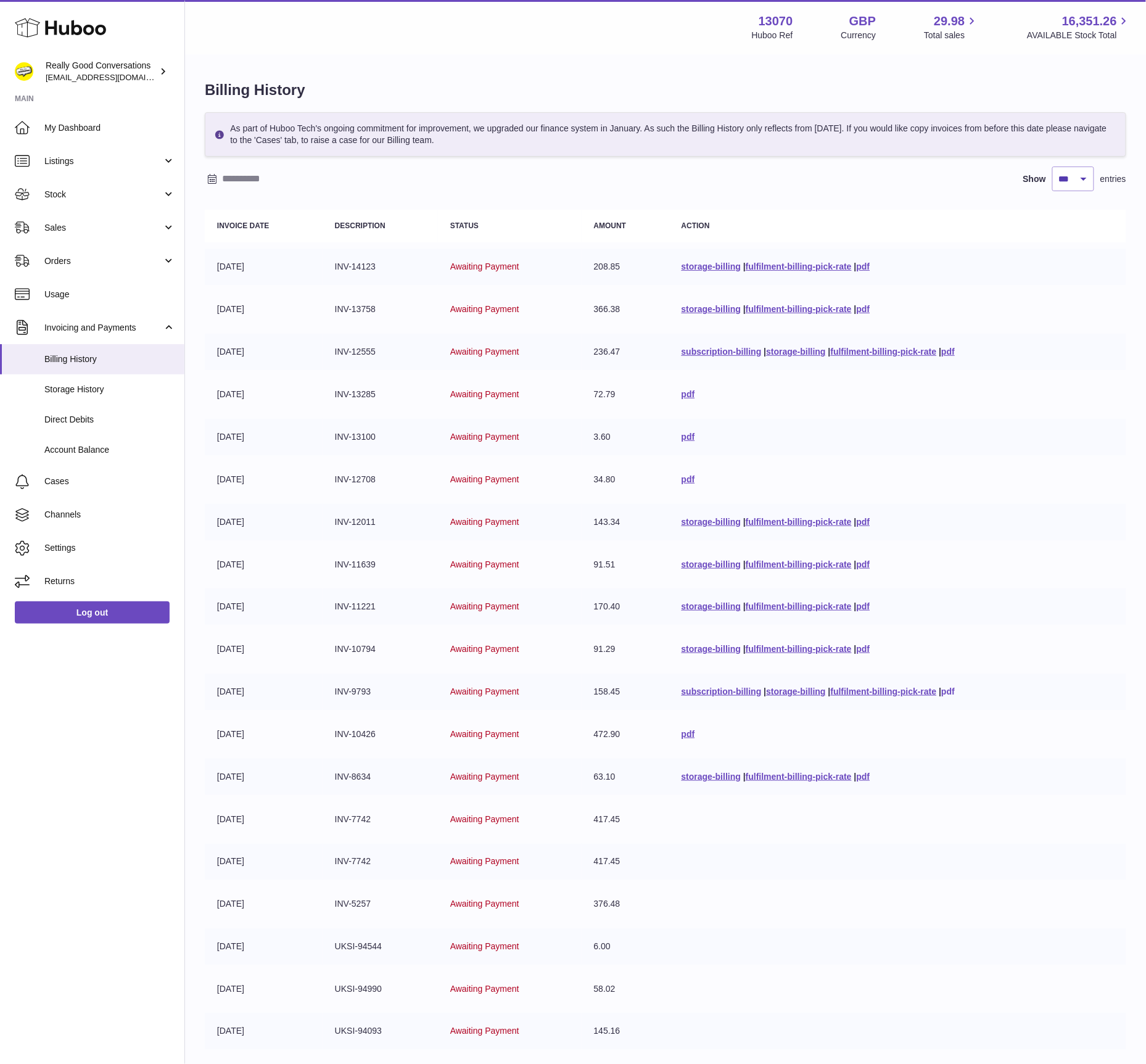
click at [954, 687] on link "pdf" at bounding box center [947, 691] width 13 height 10
click at [607, 727] on td "472.90" at bounding box center [626, 734] width 87 height 37
click at [682, 729] on link "pdf" at bounding box center [688, 733] width 13 height 10
